Goal: Information Seeking & Learning: Check status

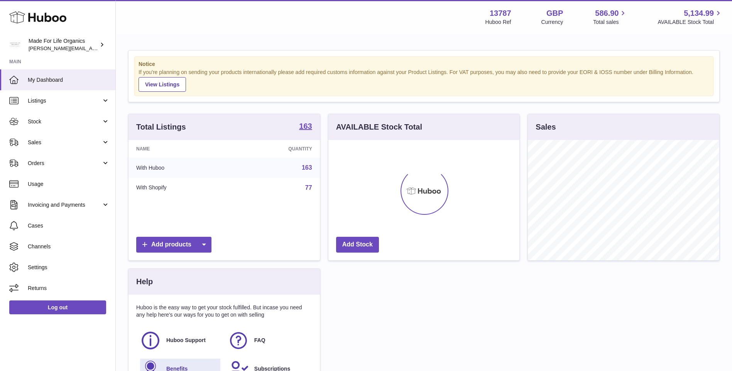
scroll to position [120, 191]
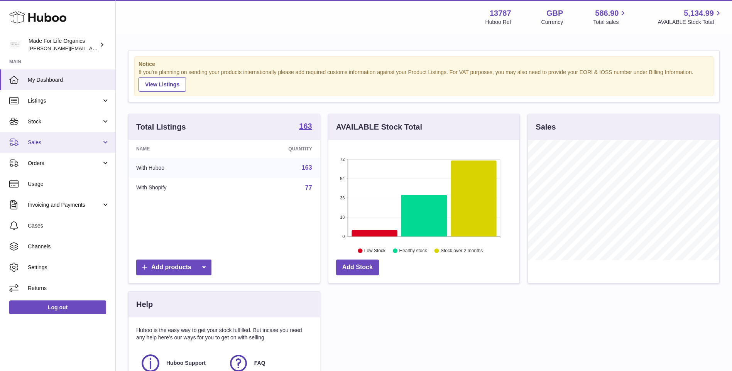
click at [35, 145] on span "Sales" at bounding box center [65, 142] width 74 height 7
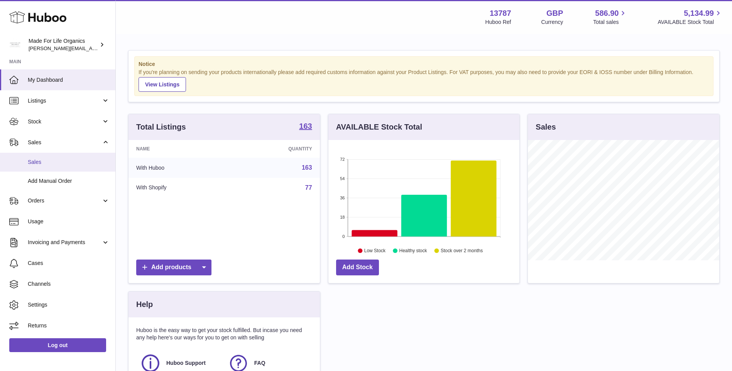
click at [37, 162] on span "Sales" at bounding box center [69, 162] width 82 height 7
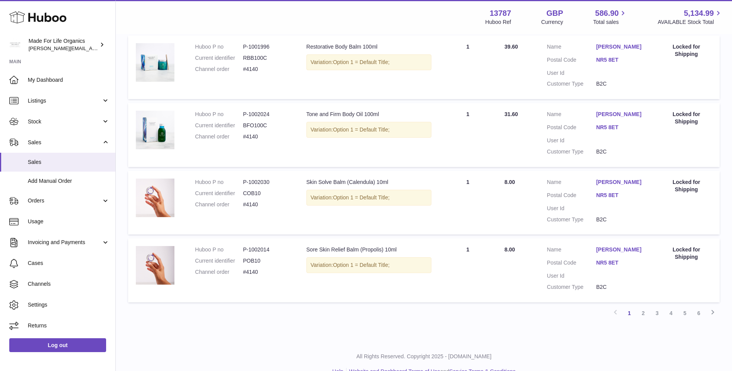
scroll to position [588, 0]
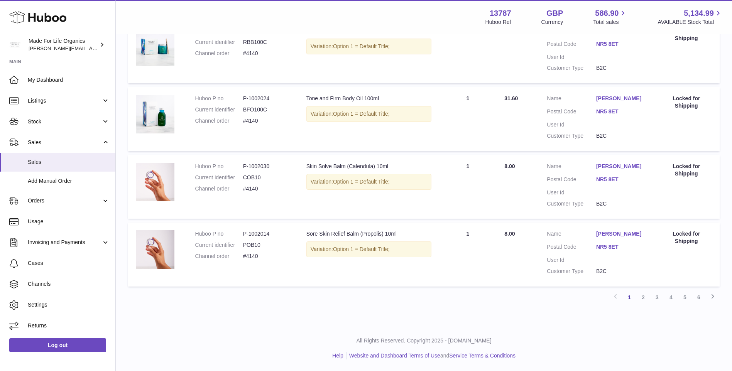
click at [642, 300] on link "2" at bounding box center [643, 297] width 14 height 14
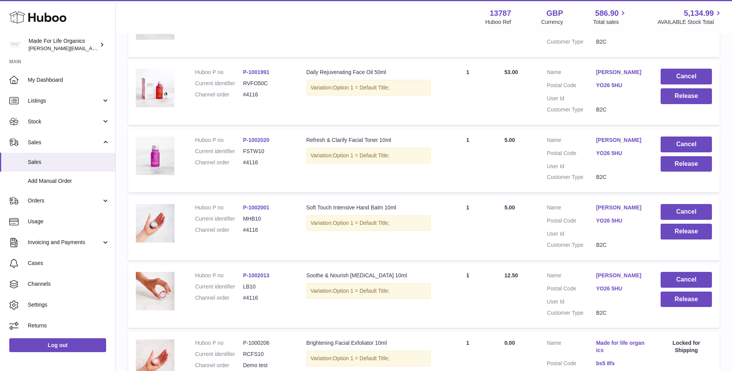
scroll to position [575, 0]
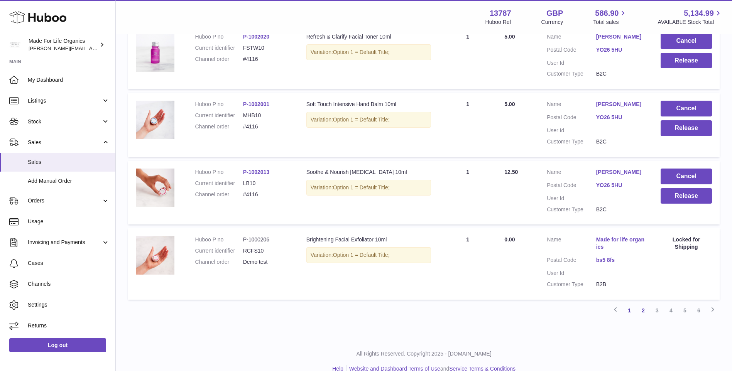
click at [631, 313] on link "1" at bounding box center [629, 311] width 14 height 14
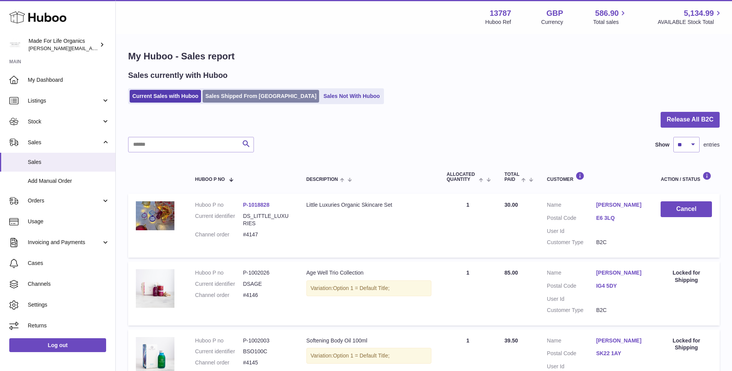
drag, startPoint x: 248, startPoint y: 95, endPoint x: 251, endPoint y: 93, distance: 4.3
click at [248, 95] on link "Sales Shipped From [GEOGRAPHIC_DATA]" at bounding box center [261, 96] width 116 height 13
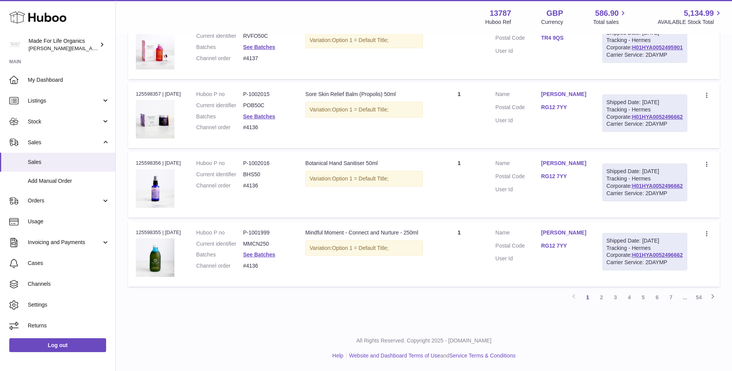
scroll to position [684, 0]
click at [601, 298] on link "2" at bounding box center [601, 297] width 14 height 14
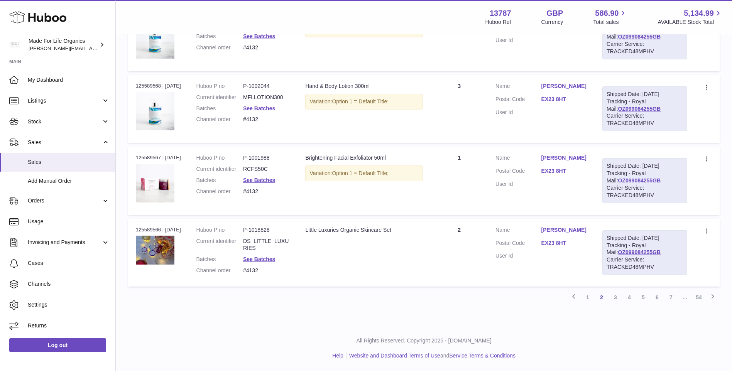
scroll to position [757, 0]
click at [614, 293] on link "3" at bounding box center [615, 297] width 14 height 14
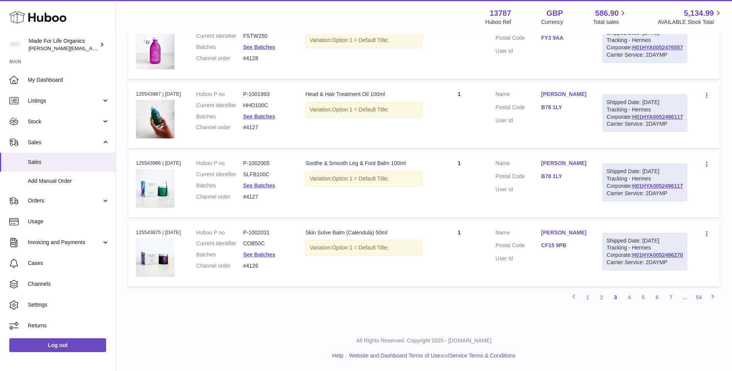
scroll to position [757, 0]
click at [631, 298] on link "4" at bounding box center [629, 297] width 14 height 14
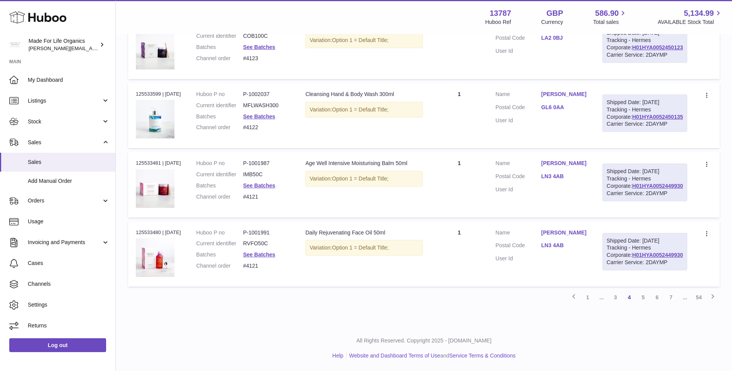
scroll to position [757, 0]
click at [658, 297] on link "6" at bounding box center [657, 297] width 14 height 14
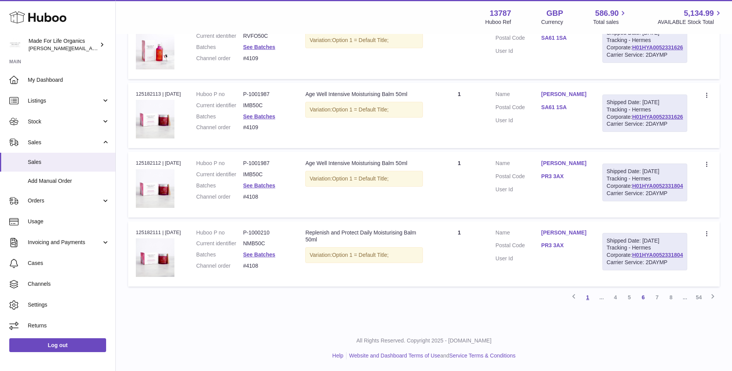
scroll to position [757, 0]
click at [631, 298] on link "5" at bounding box center [629, 297] width 14 height 14
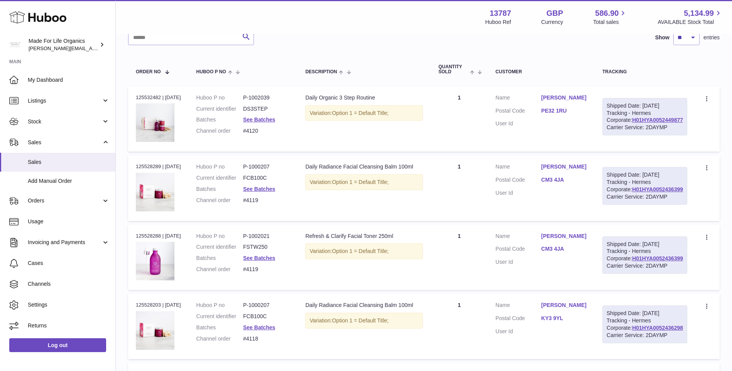
scroll to position [73, 0]
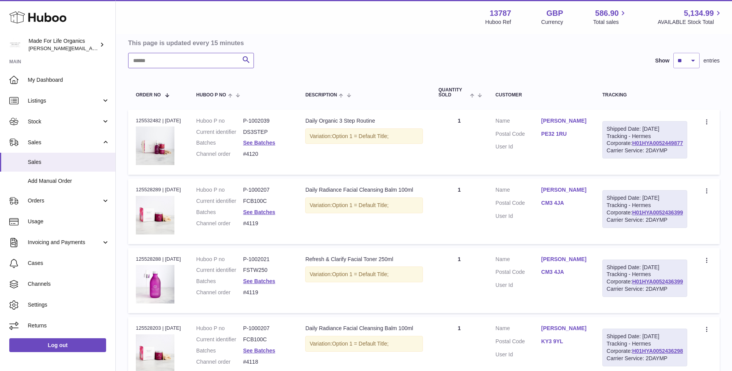
click at [188, 61] on input "text" at bounding box center [191, 60] width 126 height 15
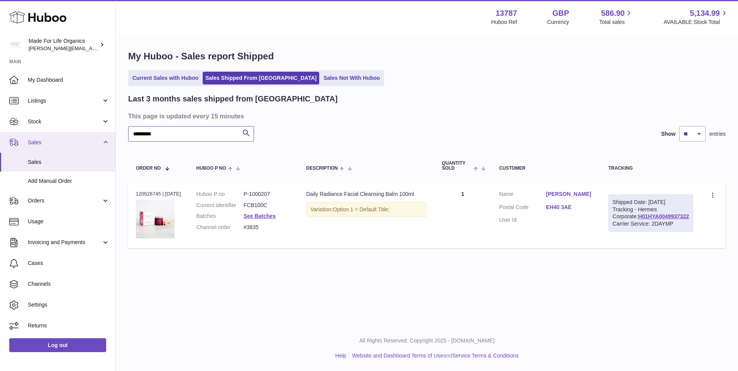
drag, startPoint x: 120, startPoint y: 140, endPoint x: 96, endPoint y: 141, distance: 23.9
click at [96, 141] on div "Huboo Made For Life Organics geoff.winwood@madeforlifeorganics.com Main My Dash…" at bounding box center [369, 185] width 738 height 371
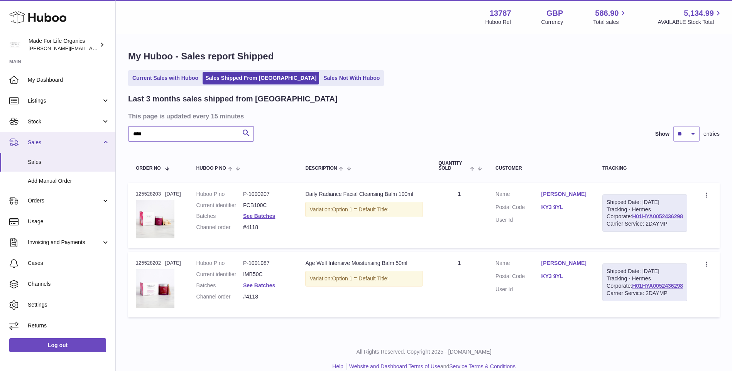
drag, startPoint x: 168, startPoint y: 134, endPoint x: 83, endPoint y: 134, distance: 85.6
click at [83, 134] on div "Huboo Made For Life Organics geoff.winwood@madeforlifeorganics.com Main My Dash…" at bounding box center [366, 191] width 732 height 382
drag, startPoint x: 117, startPoint y: 134, endPoint x: 105, endPoint y: 135, distance: 12.0
click at [105, 135] on div "Huboo Made For Life Organics geoff.winwood@madeforlifeorganics.com Main My Dash…" at bounding box center [366, 191] width 732 height 382
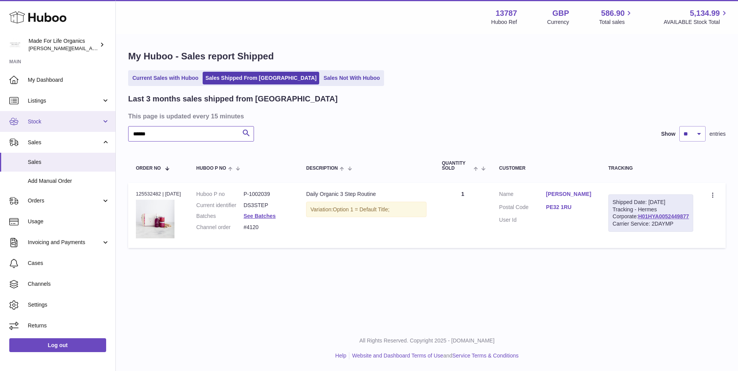
drag, startPoint x: 151, startPoint y: 134, endPoint x: 83, endPoint y: 125, distance: 68.1
click at [83, 125] on div "Huboo Made For Life Organics geoff.winwood@madeforlifeorganics.com Main My Dash…" at bounding box center [369, 185] width 738 height 371
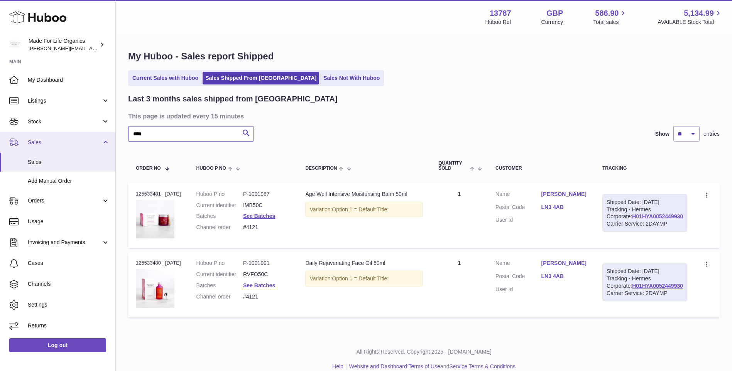
drag, startPoint x: 178, startPoint y: 135, endPoint x: 71, endPoint y: 135, distance: 107.6
click at [71, 135] on div "Huboo Made For Life Organics geoff.winwood@madeforlifeorganics.com Main My Dash…" at bounding box center [366, 191] width 732 height 382
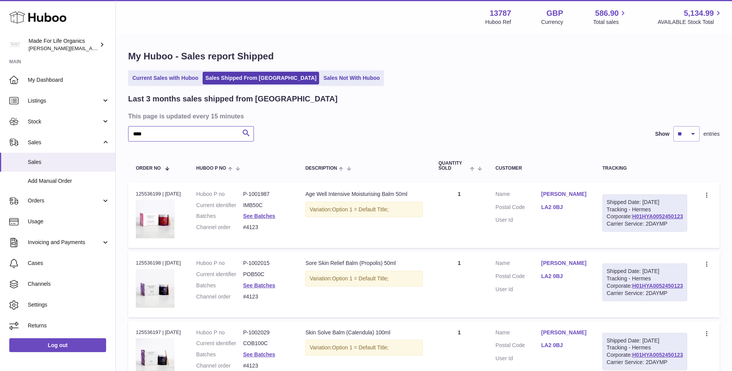
click at [195, 136] on input "****" at bounding box center [191, 133] width 126 height 15
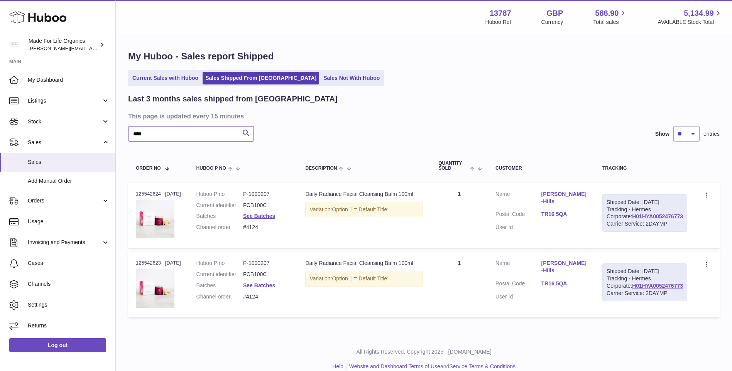
click at [165, 137] on input "****" at bounding box center [191, 133] width 126 height 15
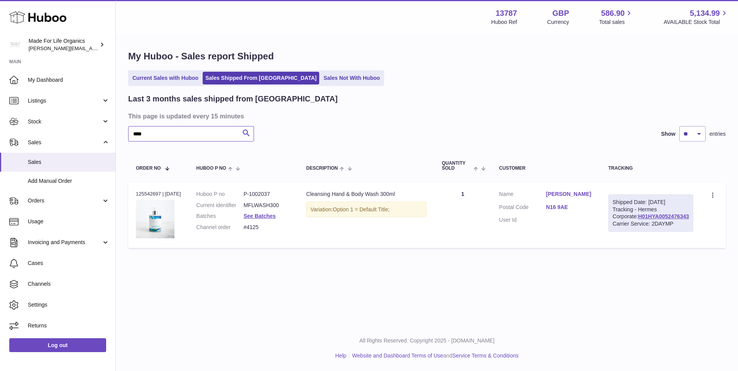
click at [177, 134] on input "****" at bounding box center [191, 133] width 126 height 15
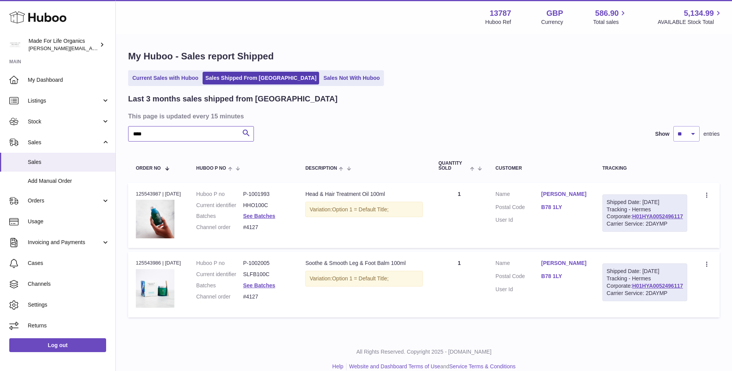
click at [186, 135] on input "****" at bounding box center [191, 133] width 126 height 15
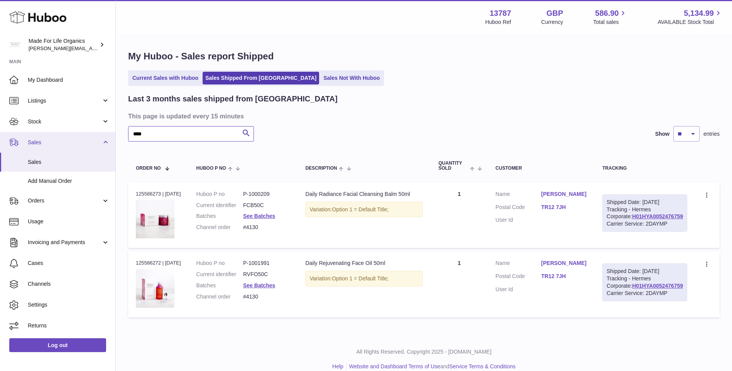
drag, startPoint x: 166, startPoint y: 130, endPoint x: 111, endPoint y: 142, distance: 56.6
click at [111, 142] on div "Huboo Made For Life Organics geoff.winwood@madeforlifeorganics.com Main My Dash…" at bounding box center [366, 191] width 732 height 382
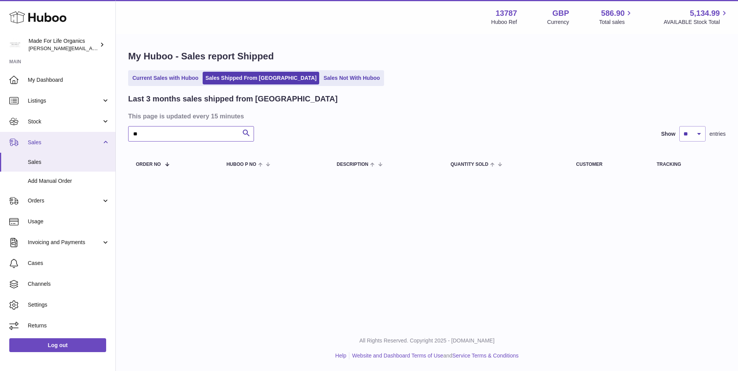
type input "*"
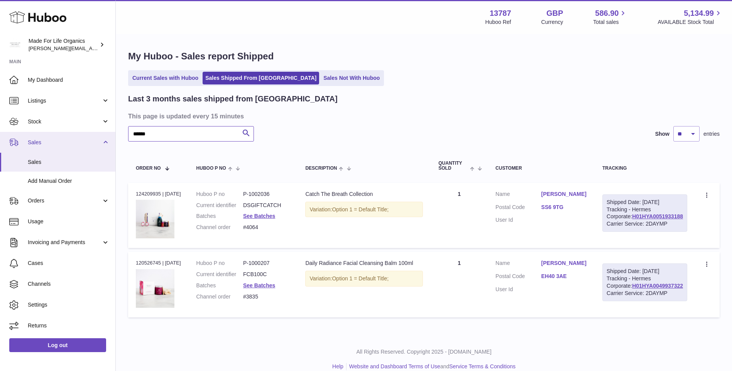
drag, startPoint x: 185, startPoint y: 133, endPoint x: 106, endPoint y: 133, distance: 79.1
click at [106, 133] on div "Huboo Made For Life Organics geoff.winwood@madeforlifeorganics.com Main My Dash…" at bounding box center [366, 191] width 732 height 382
type input "****"
